Goal: Task Accomplishment & Management: Use online tool/utility

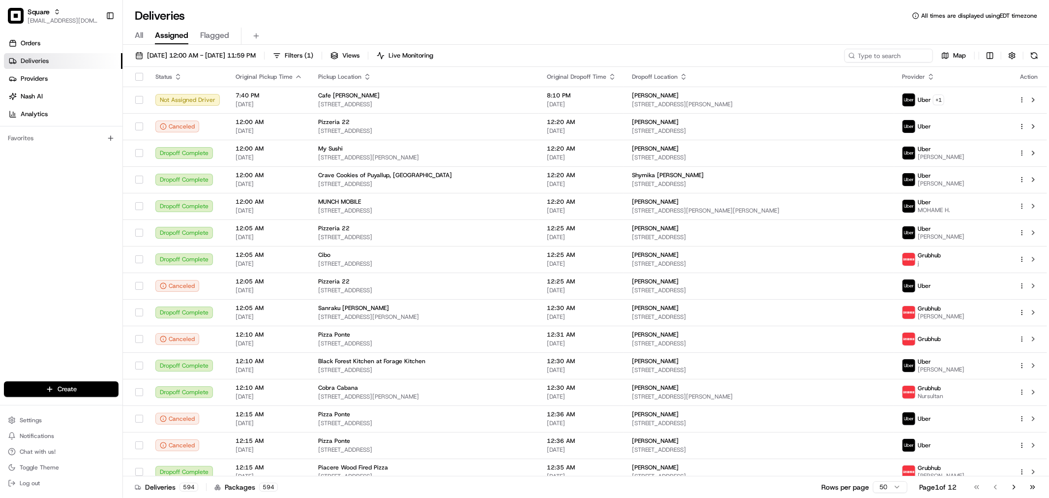
click at [642, 30] on div "All Assigned Flagged" at bounding box center [586, 36] width 926 height 17
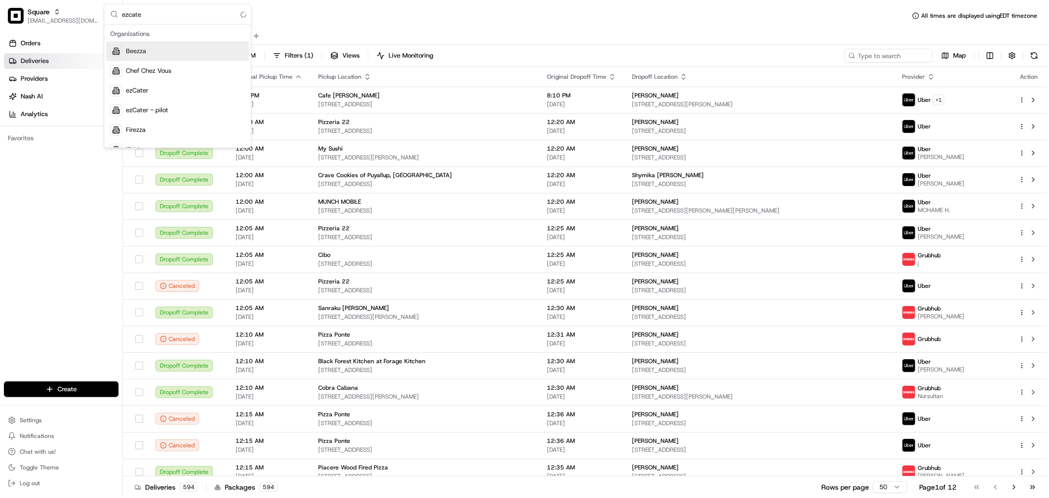
type input "ezcater"
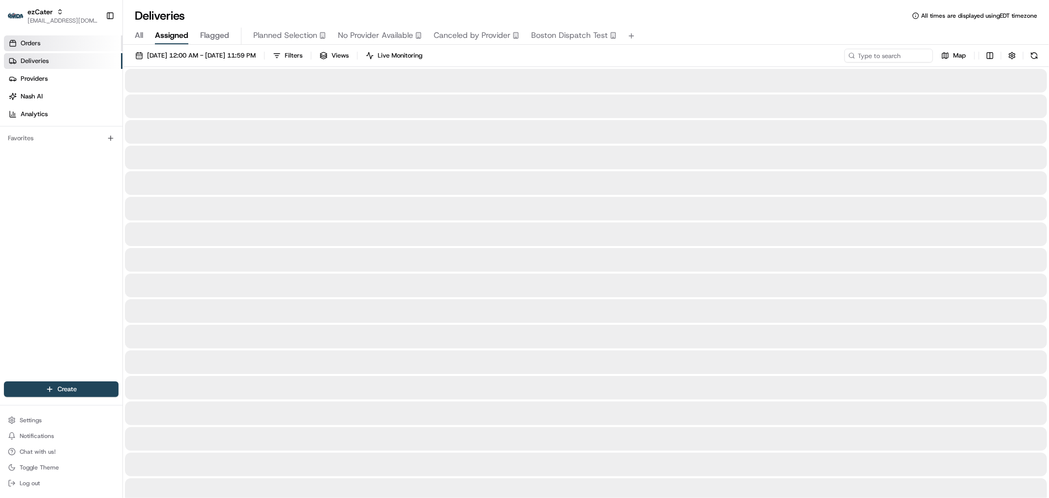
click at [70, 41] on link "Orders" at bounding box center [63, 43] width 119 height 16
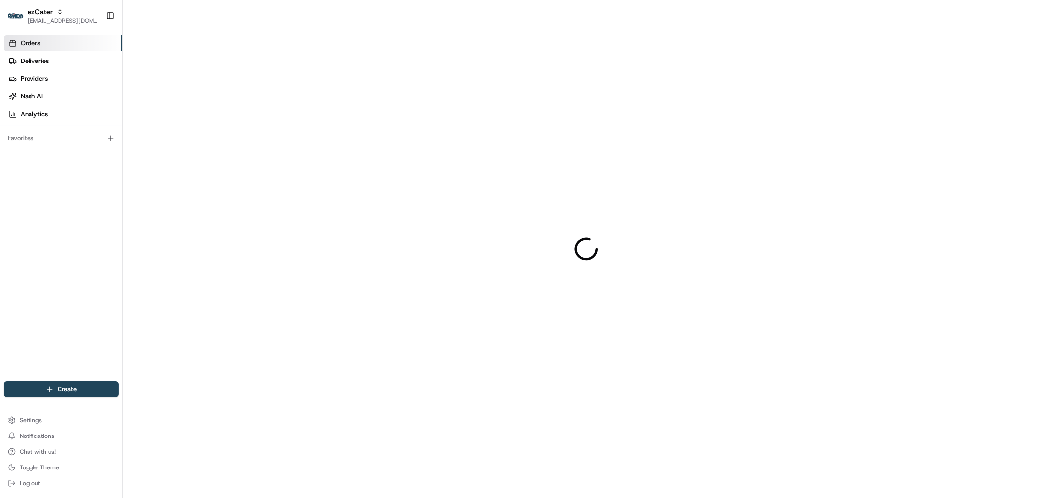
click at [45, 45] on link "Orders" at bounding box center [63, 43] width 119 height 16
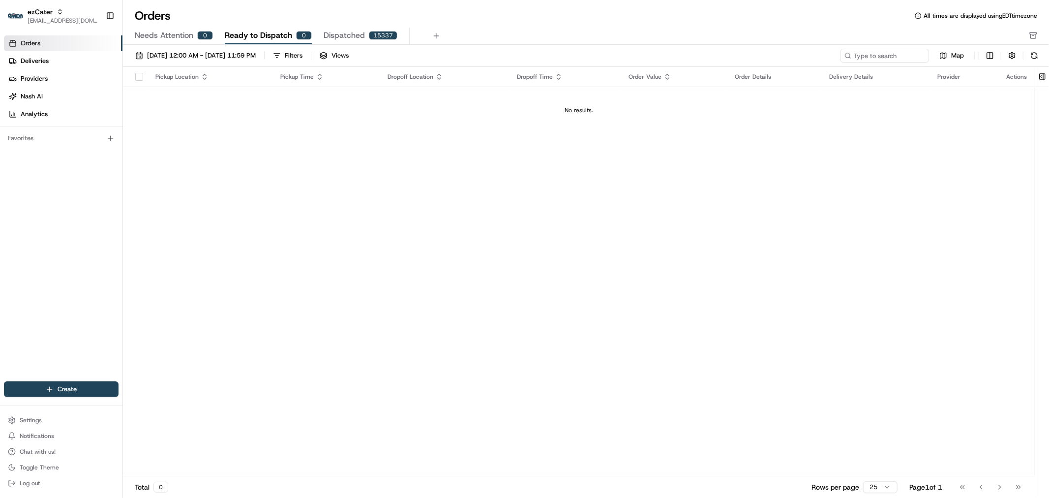
click at [173, 23] on div "Orders All times are displayed using EDT timezone" at bounding box center [586, 16] width 926 height 16
click at [179, 37] on span "Needs Attention" at bounding box center [164, 36] width 59 height 12
